Goal: Transaction & Acquisition: Purchase product/service

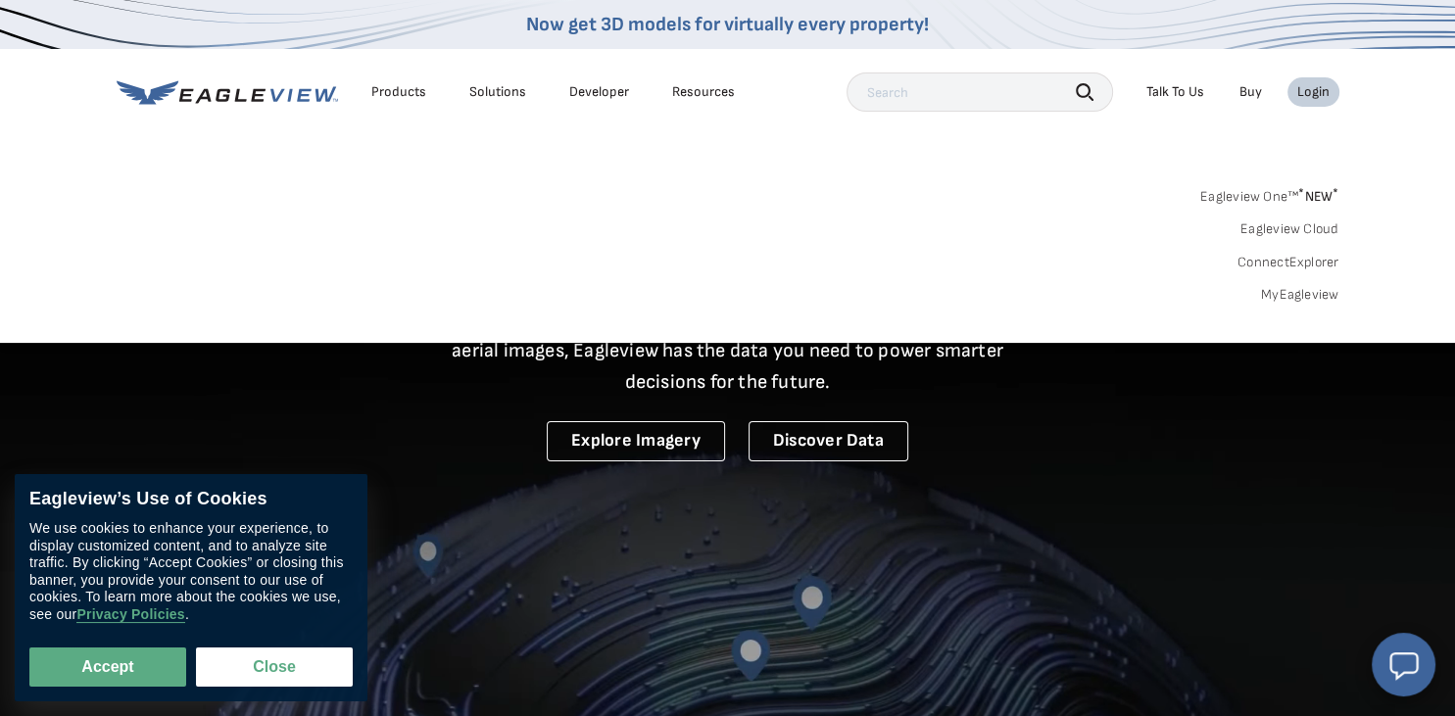
click at [1295, 296] on link "MyEagleview" at bounding box center [1300, 295] width 78 height 18
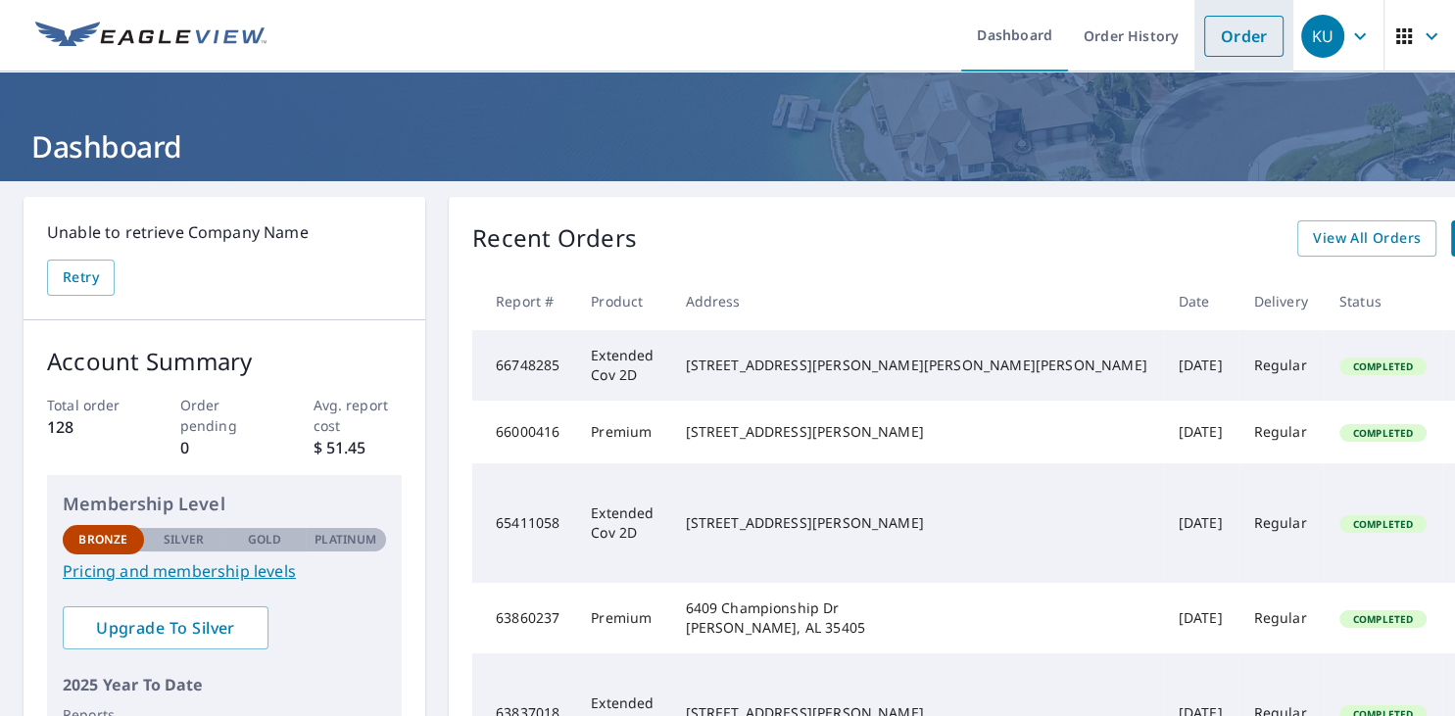
click at [1237, 35] on link "Order" at bounding box center [1243, 36] width 79 height 41
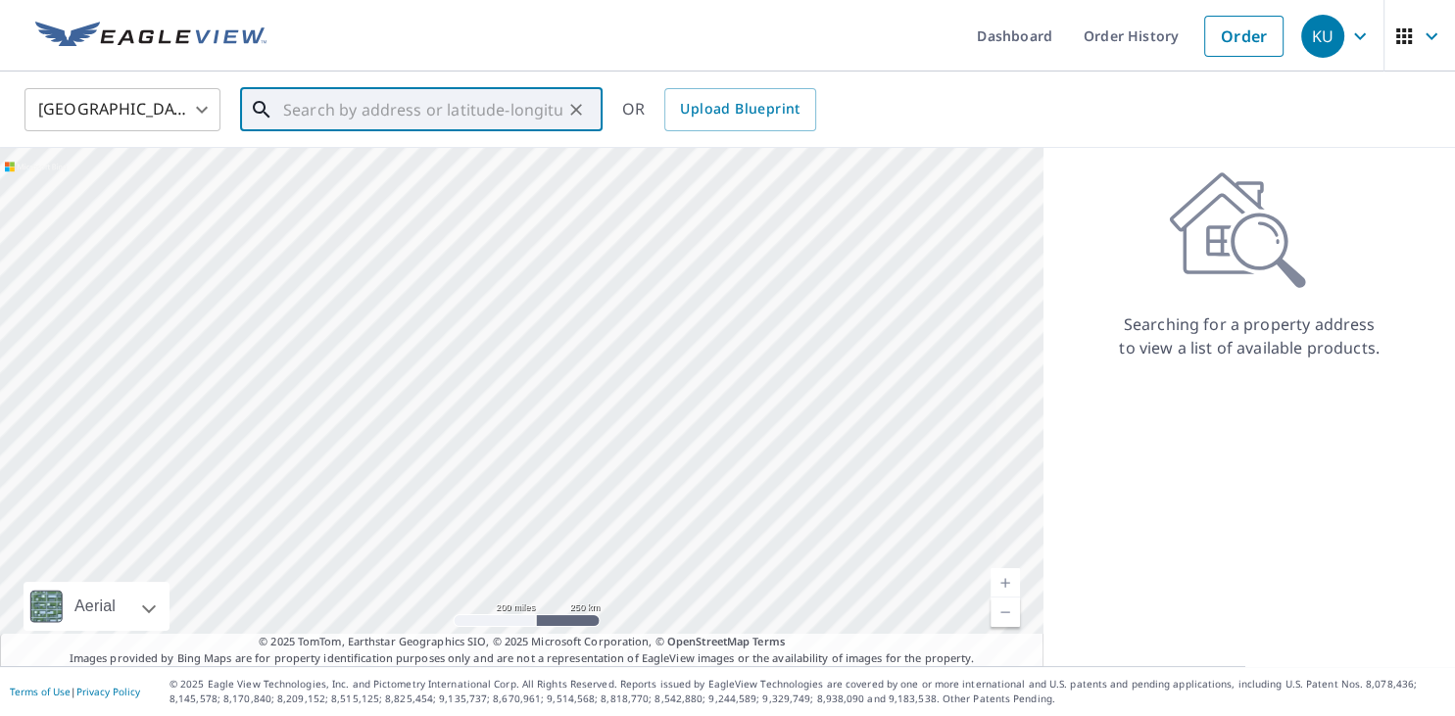
click at [492, 112] on input "text" at bounding box center [422, 109] width 279 height 55
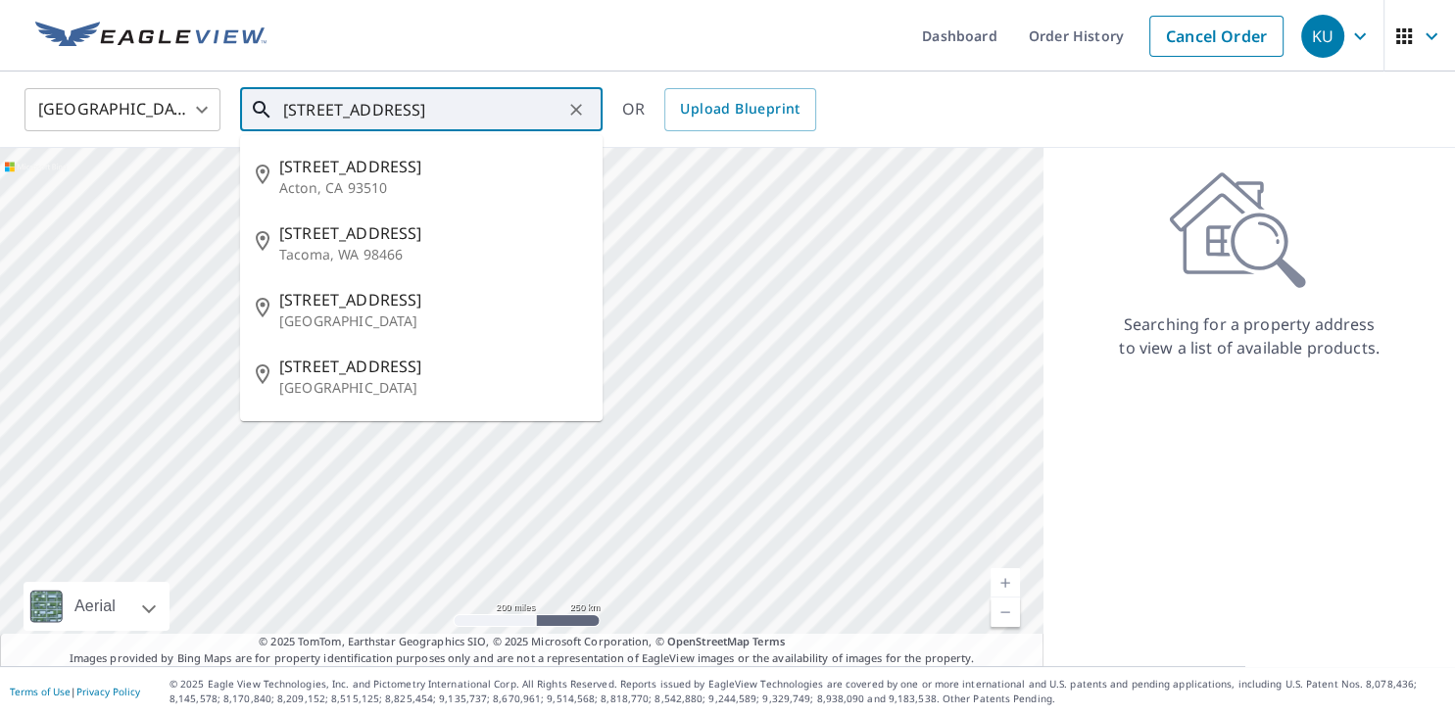
click at [542, 108] on input "[STREET_ADDRESS]" at bounding box center [422, 109] width 279 height 55
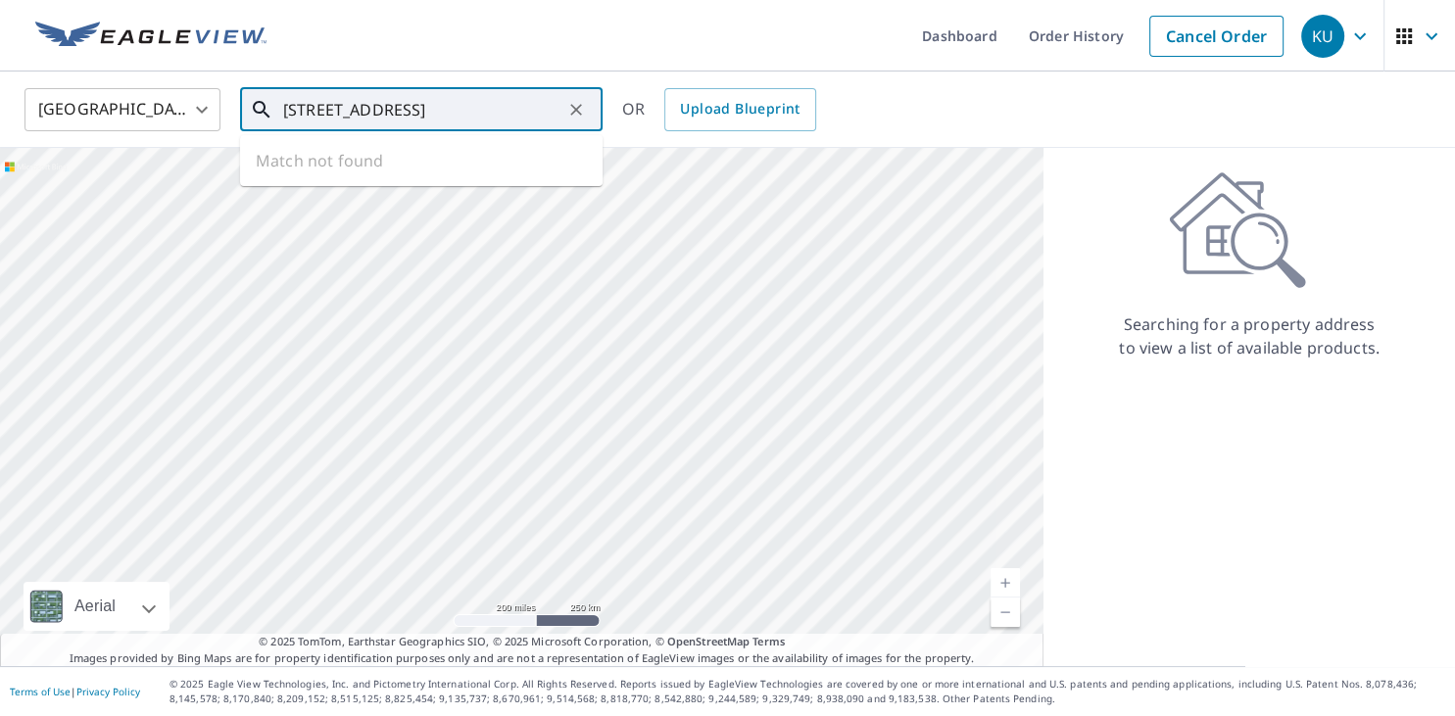
type input "[STREET_ADDRESS]"
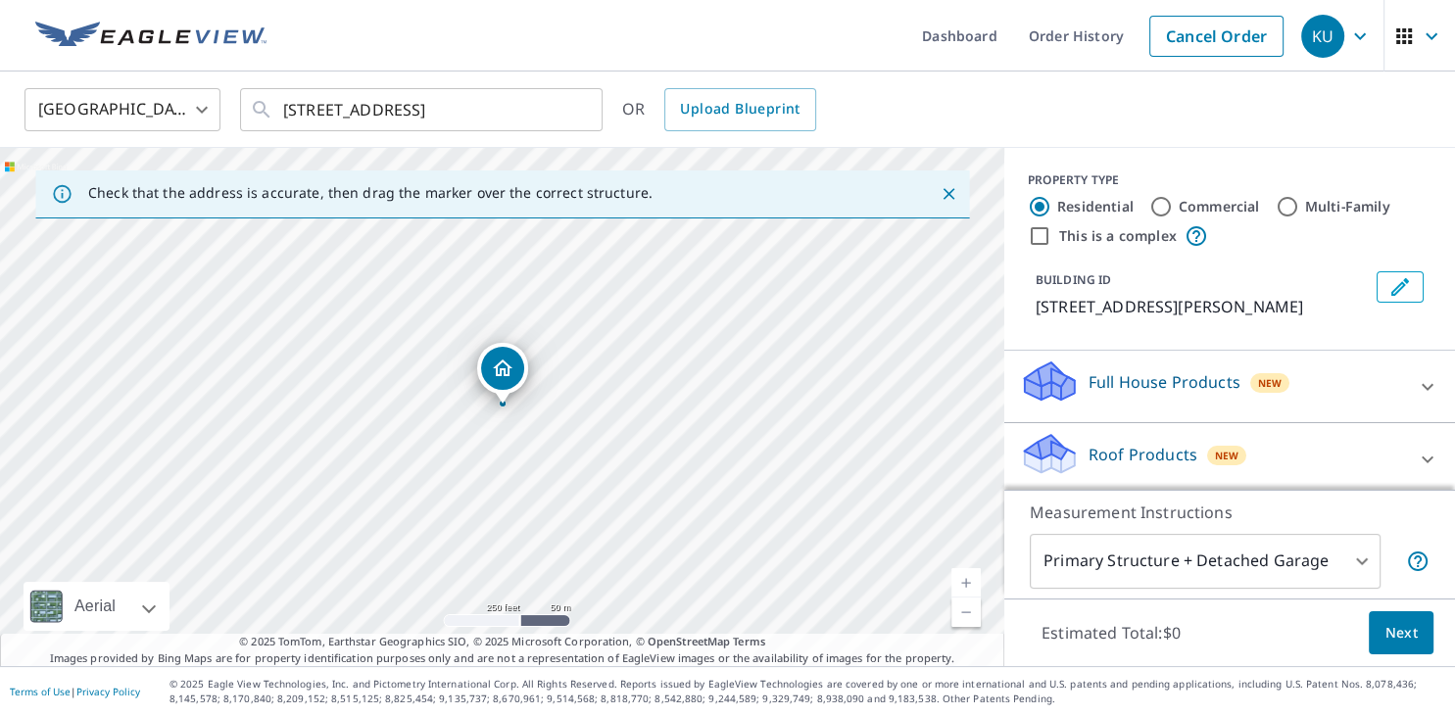
click at [962, 578] on link "Current Level 17, Zoom In" at bounding box center [965, 582] width 29 height 29
click at [962, 578] on link "Current Level 18, Zoom In" at bounding box center [965, 582] width 29 height 29
click at [962, 578] on link "Current Level 19, Zoom In" at bounding box center [965, 582] width 29 height 29
click at [1405, 618] on button "Next" at bounding box center [1401, 633] width 65 height 44
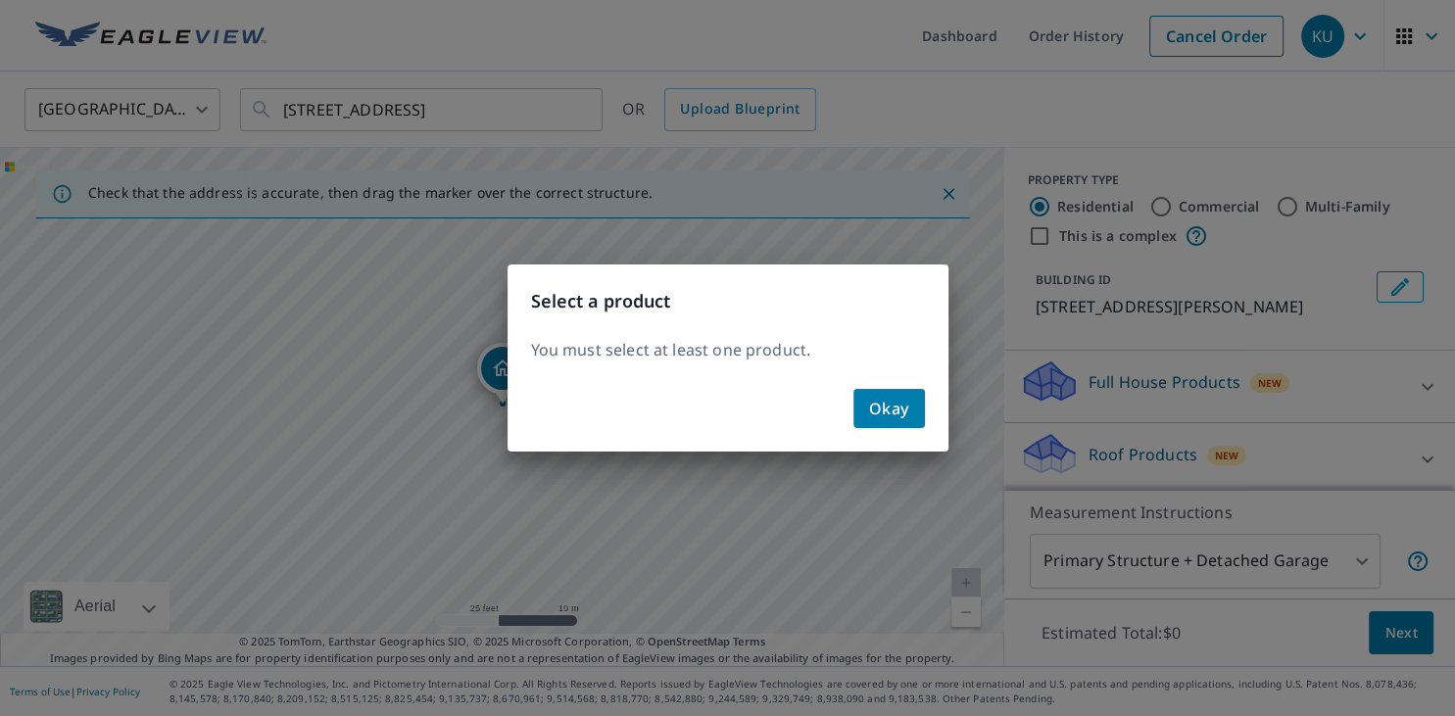
click at [903, 406] on span "Okay" at bounding box center [889, 408] width 40 height 27
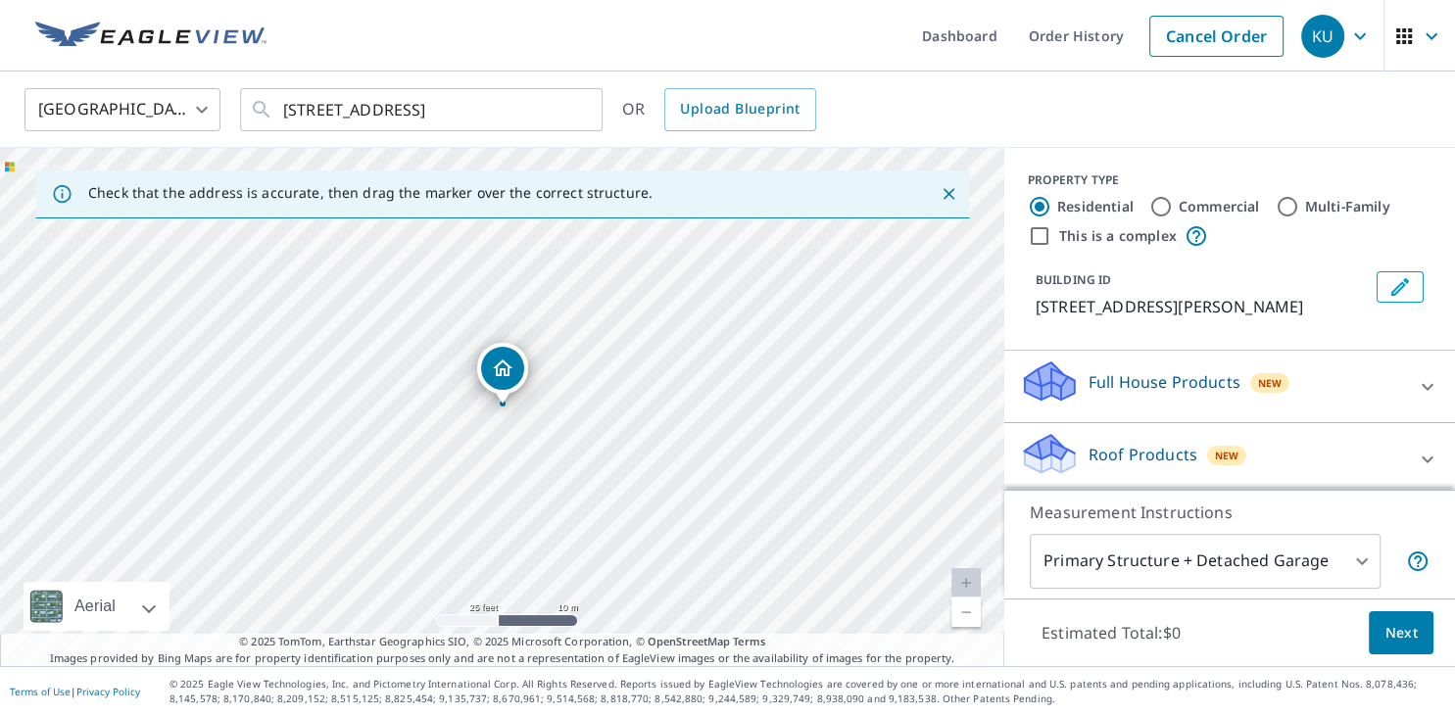
click at [1321, 464] on div "Roof Products New" at bounding box center [1212, 459] width 384 height 56
click at [1402, 628] on span "Next" at bounding box center [1401, 633] width 33 height 24
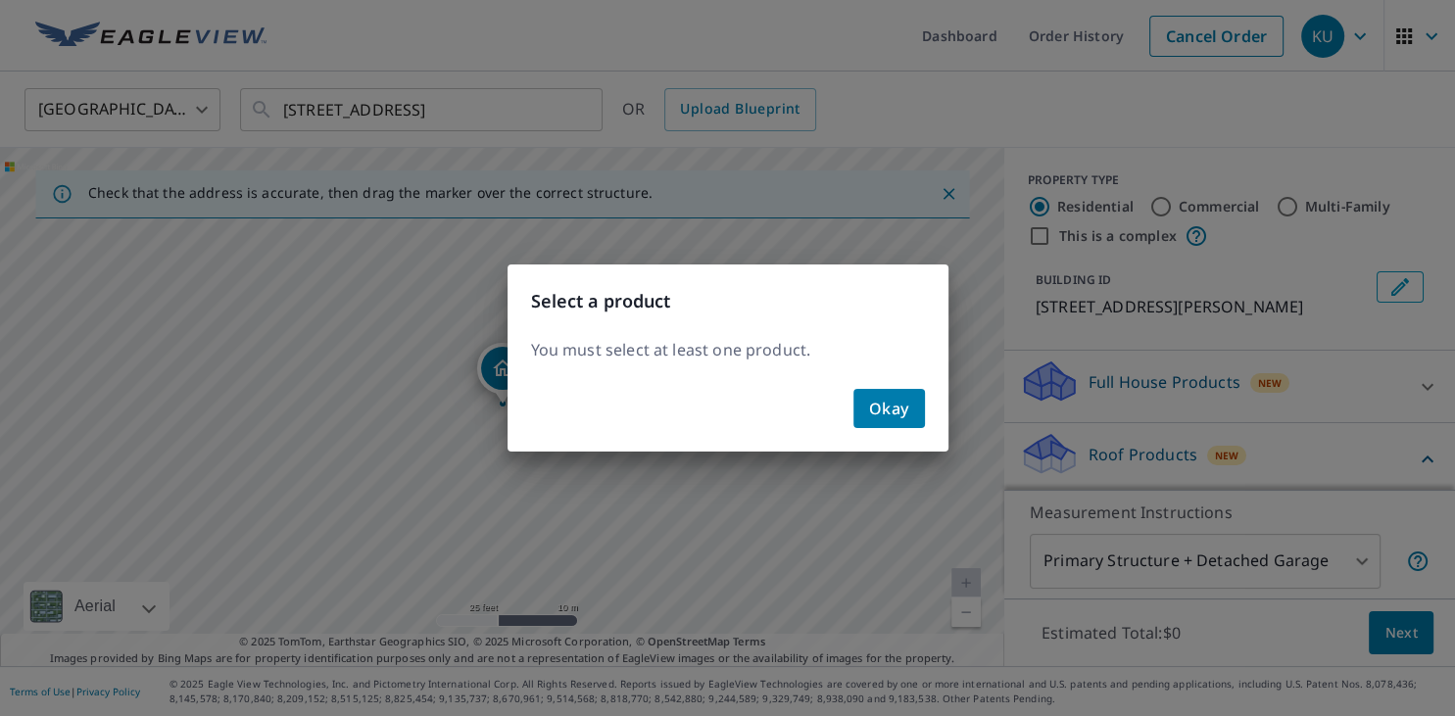
click at [885, 404] on span "Okay" at bounding box center [889, 408] width 40 height 27
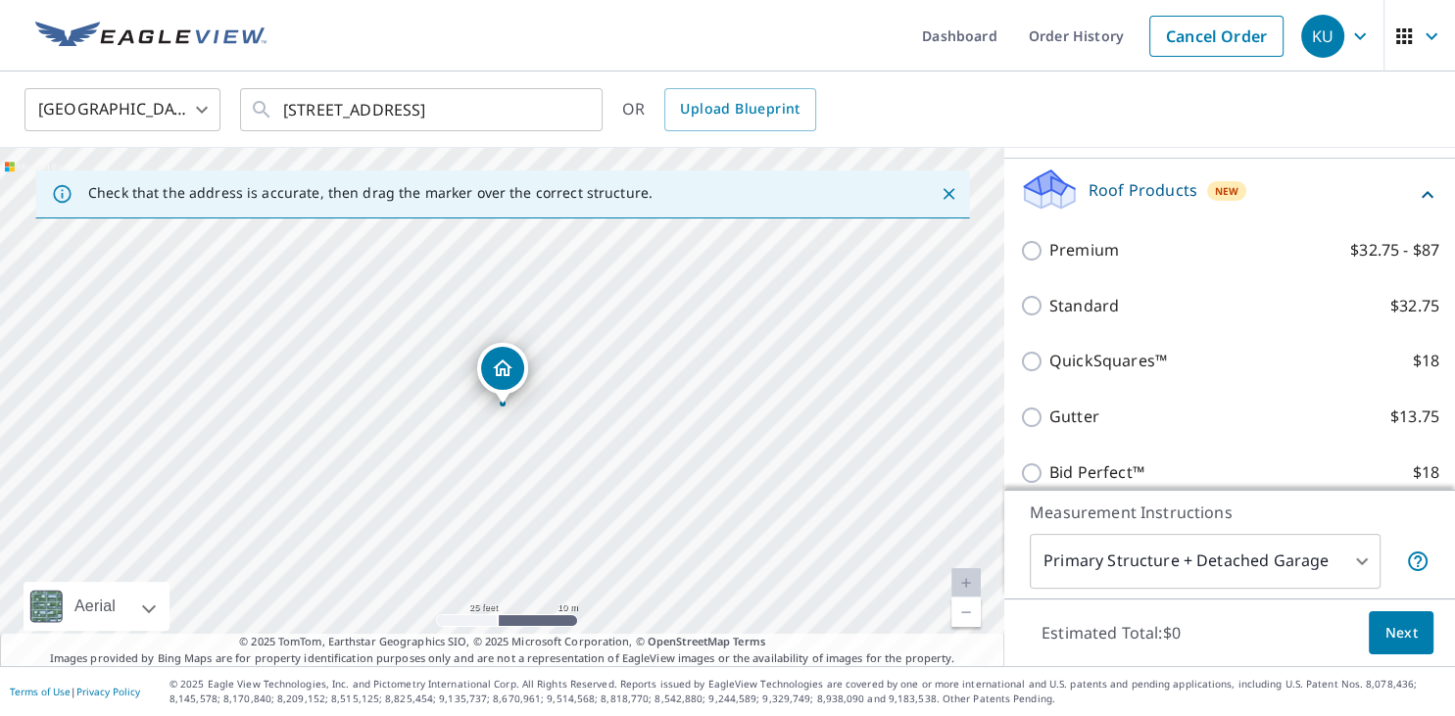
scroll to position [267, 0]
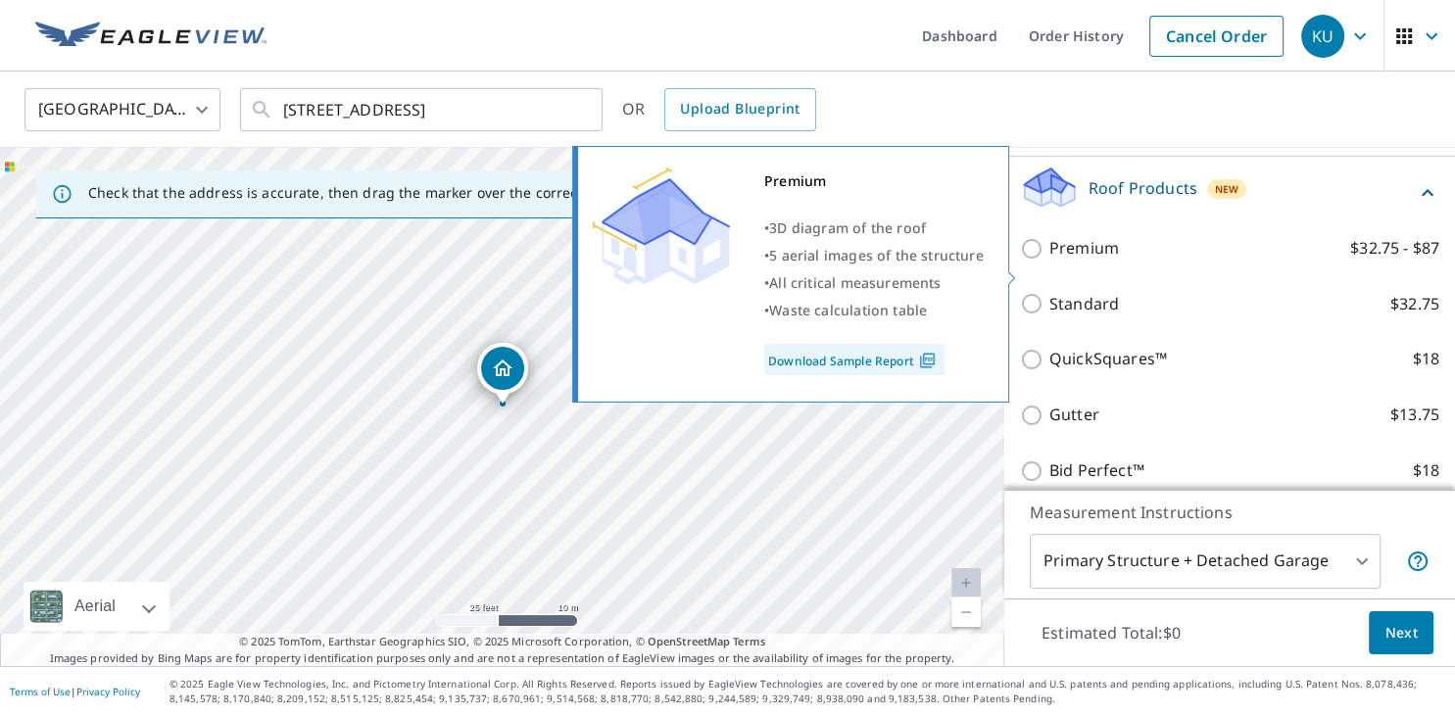
click at [1033, 261] on input "Premium $32.75 - $87" at bounding box center [1034, 249] width 29 height 24
checkbox input "true"
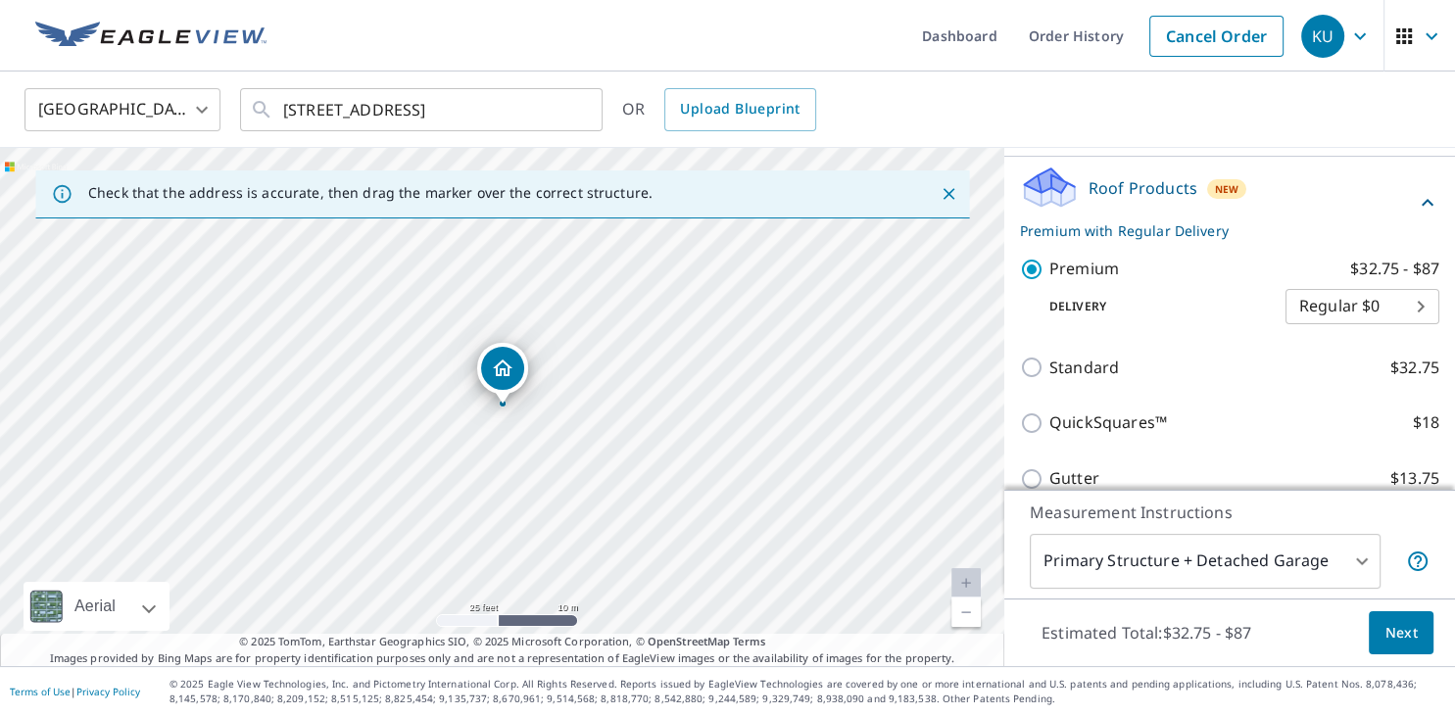
click at [1404, 628] on span "Next" at bounding box center [1401, 633] width 33 height 24
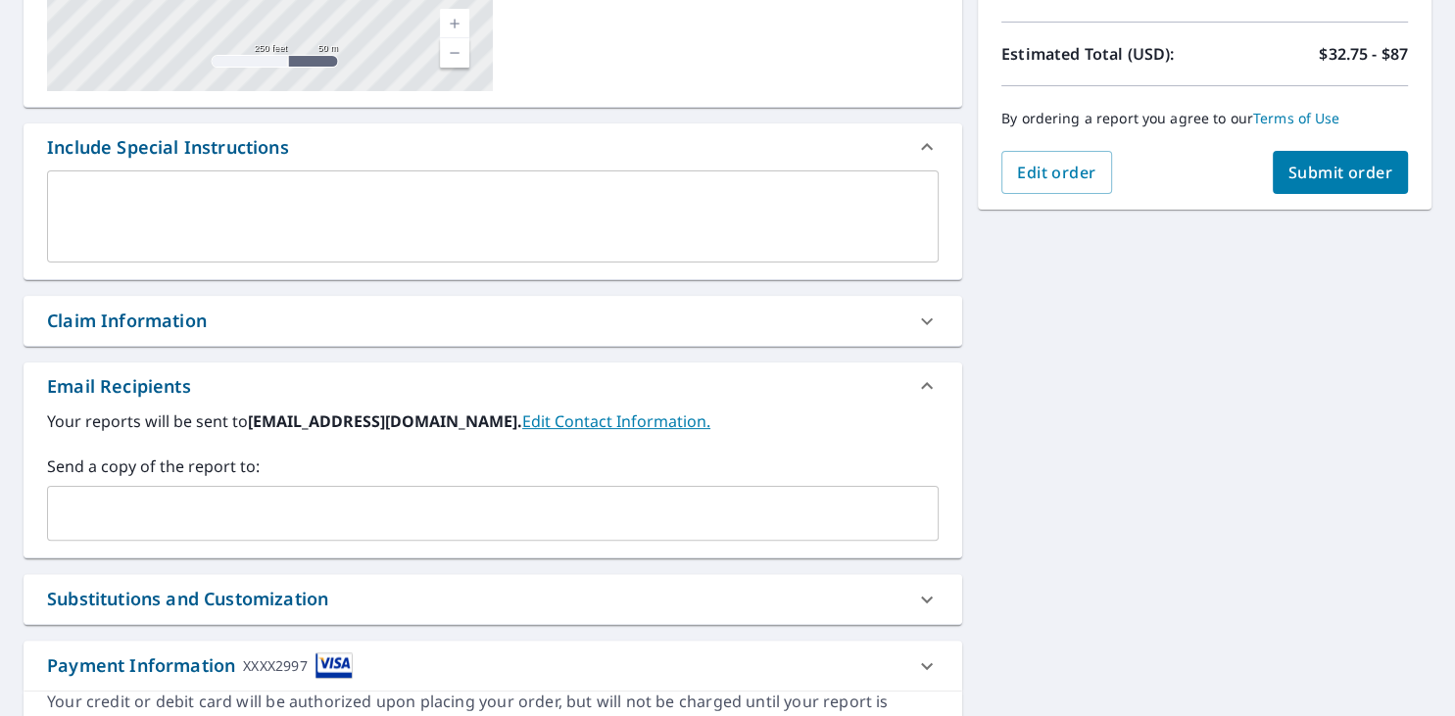
scroll to position [429, 0]
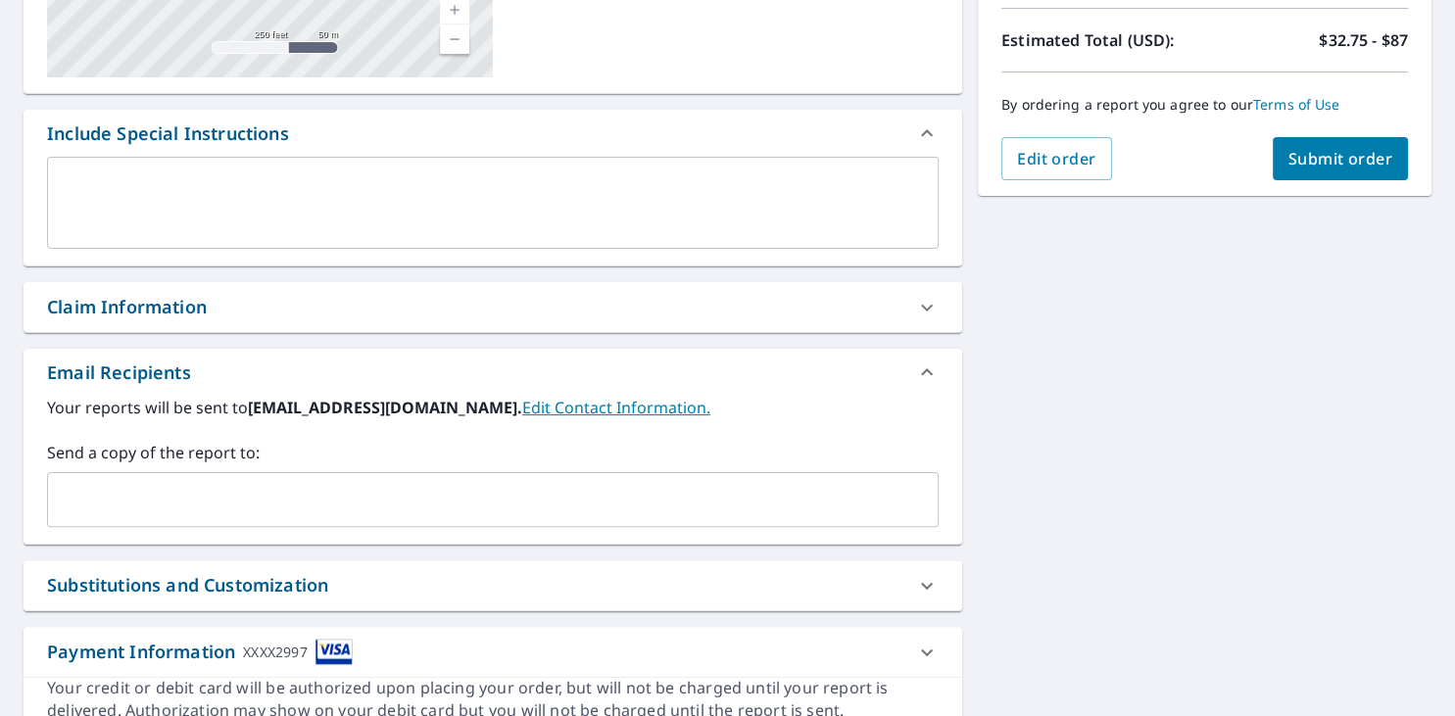
click at [316, 485] on input "text" at bounding box center [478, 499] width 845 height 37
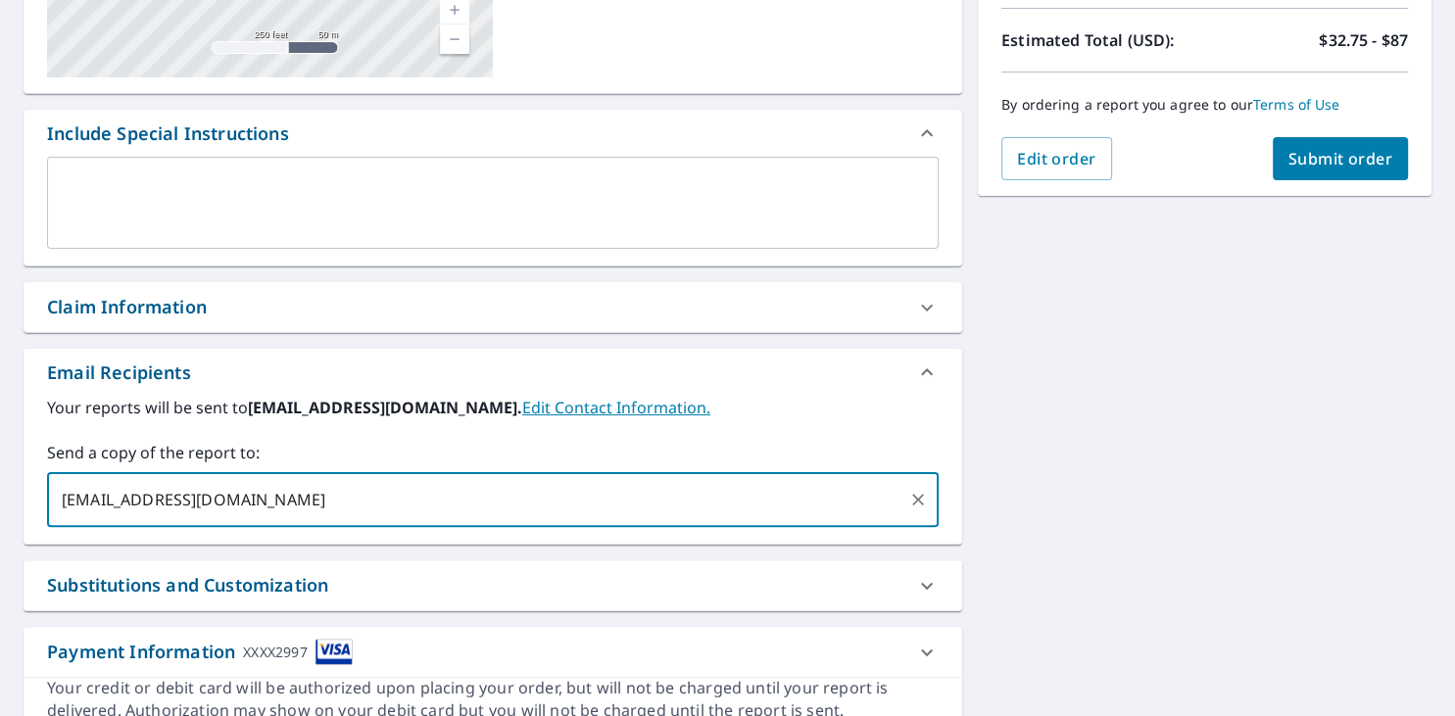
type input "[EMAIL_ADDRESS][DOMAIN_NAME]"
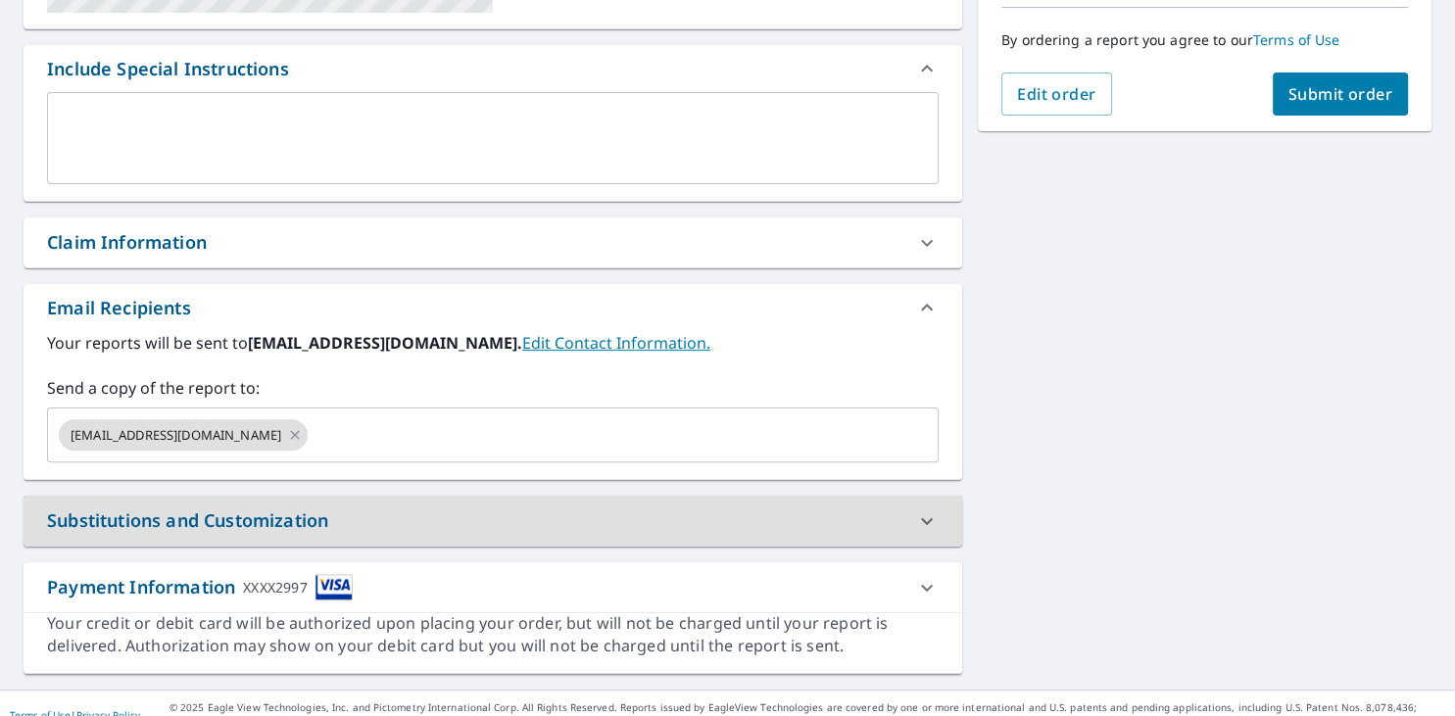
scroll to position [515, 0]
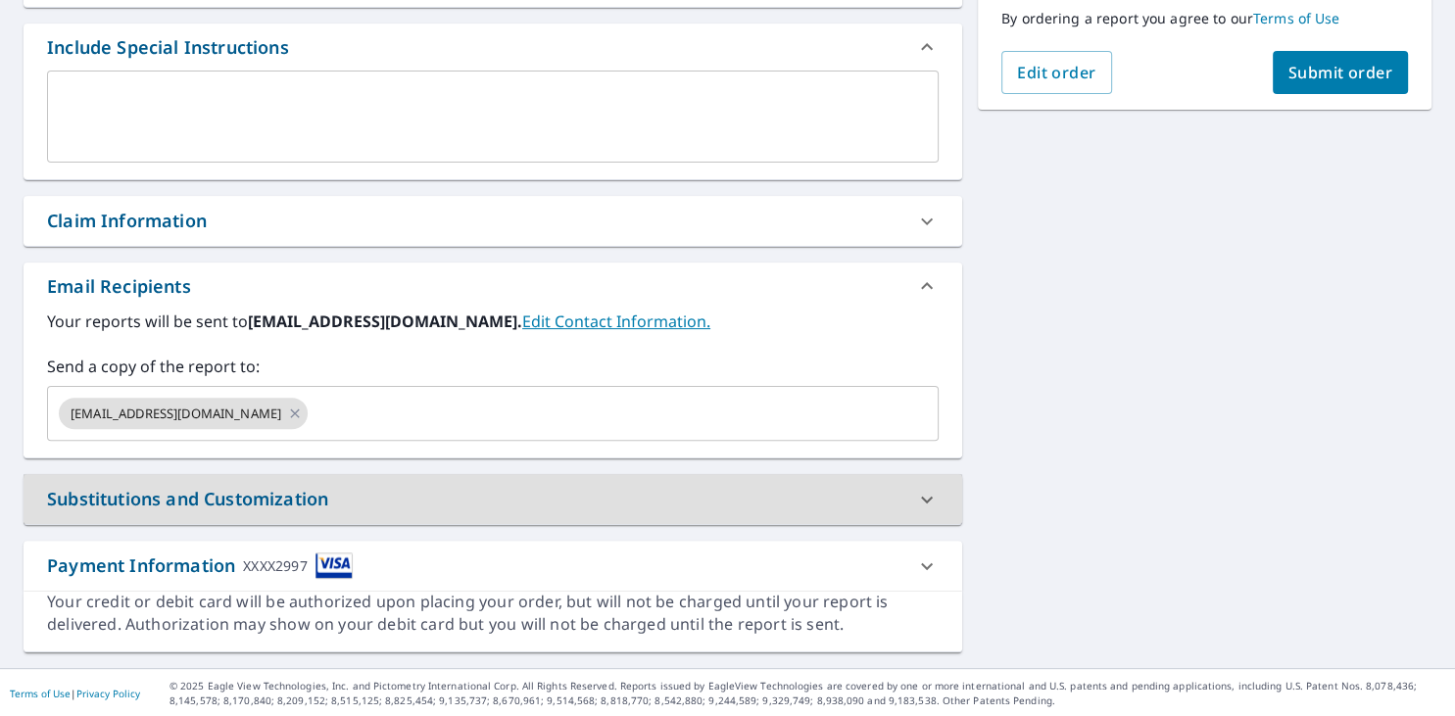
click at [1325, 71] on span "Submit order" at bounding box center [1341, 73] width 105 height 22
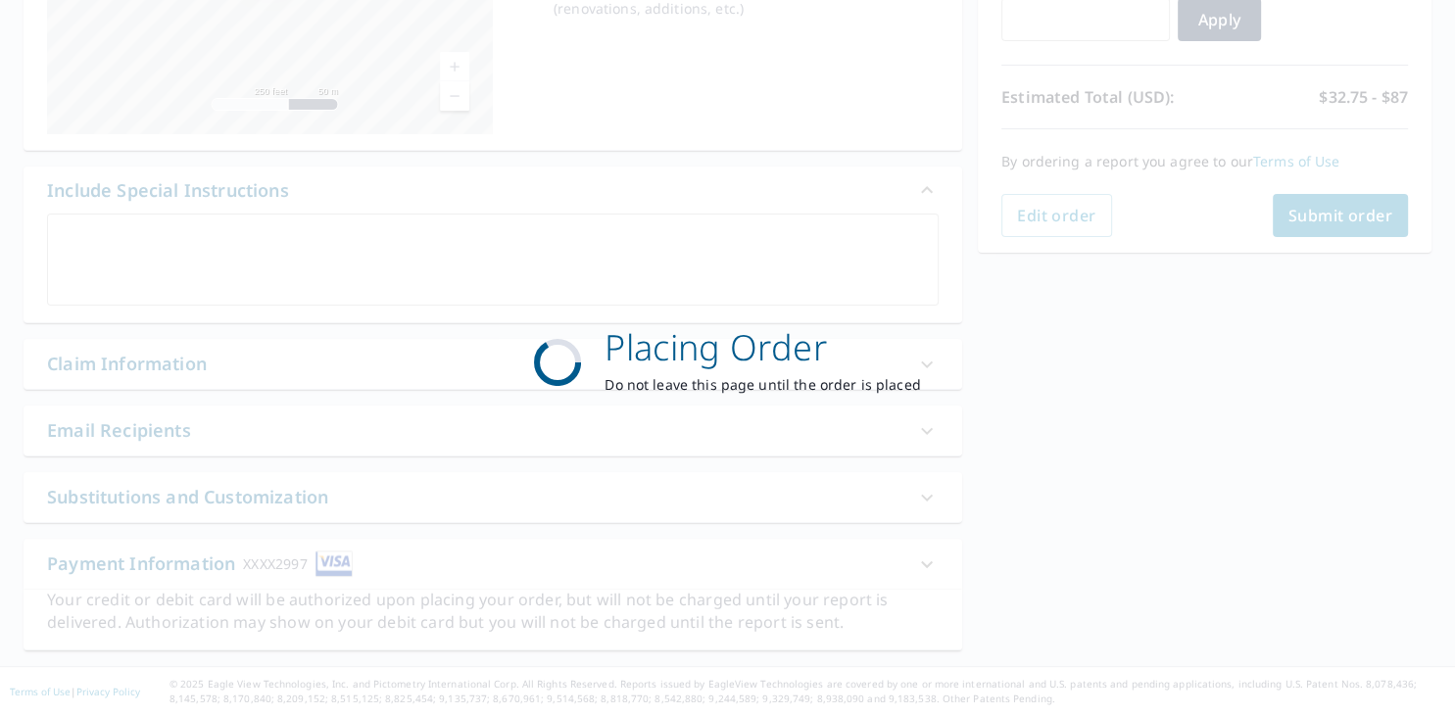
checkbox input "true"
